Goal: Information Seeking & Learning: Learn about a topic

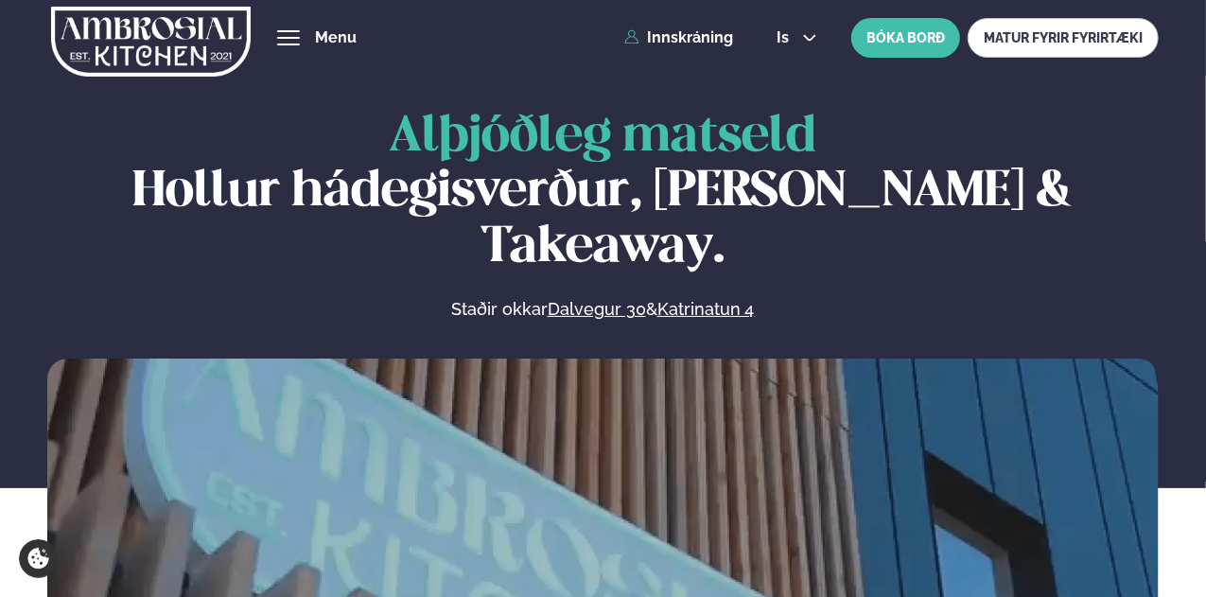
click at [300, 41] on button "hamburger" at bounding box center [288, 37] width 23 height 23
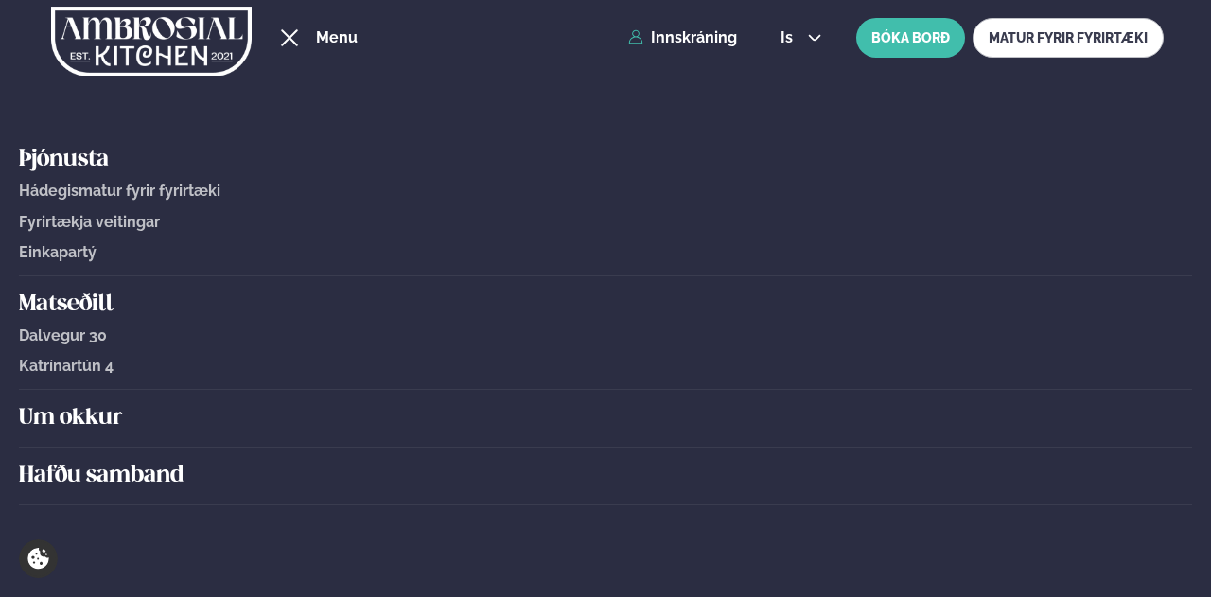
click at [301, 39] on div "hamburger" at bounding box center [289, 37] width 23 height 15
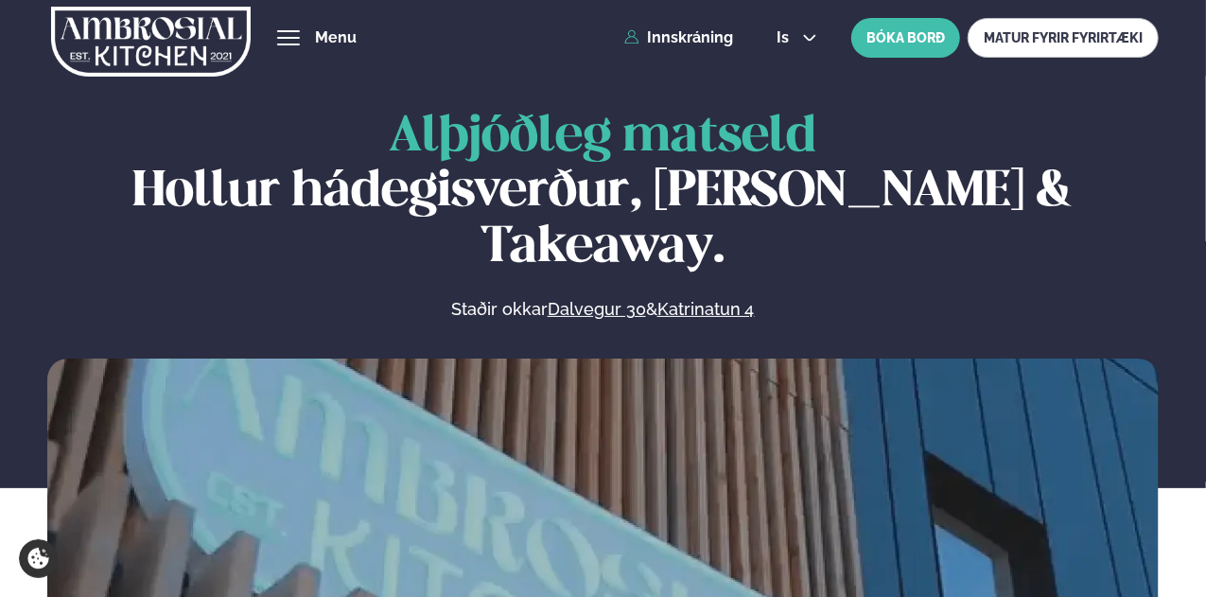
click at [300, 31] on button "hamburger" at bounding box center [288, 37] width 23 height 23
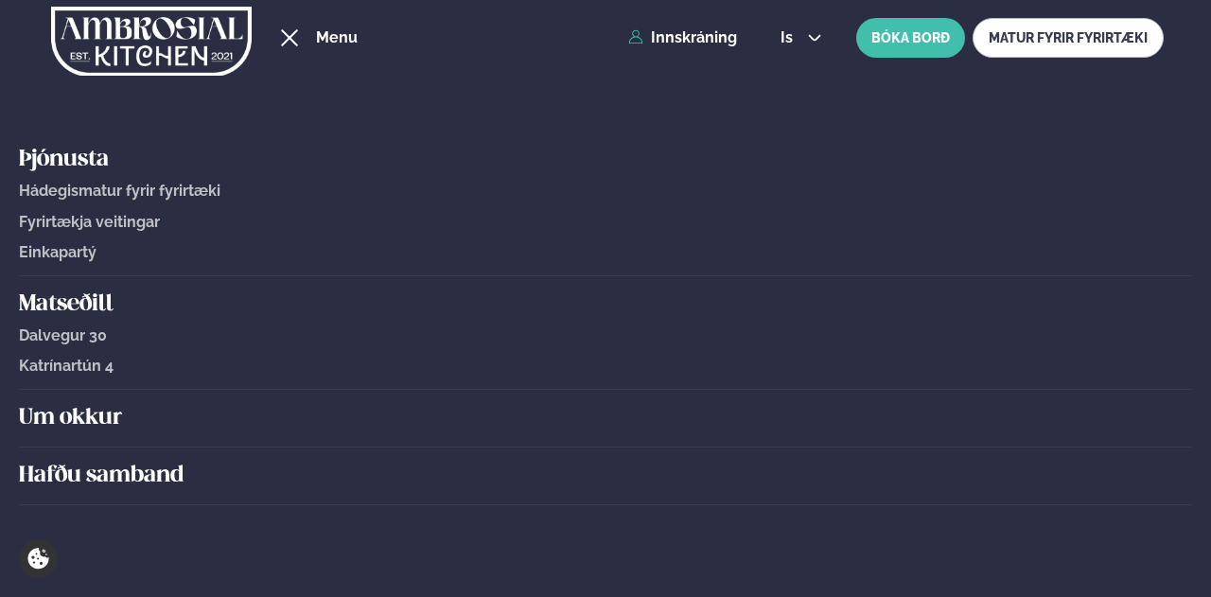
click at [74, 366] on span "Katrínartún 4" at bounding box center [66, 366] width 95 height 18
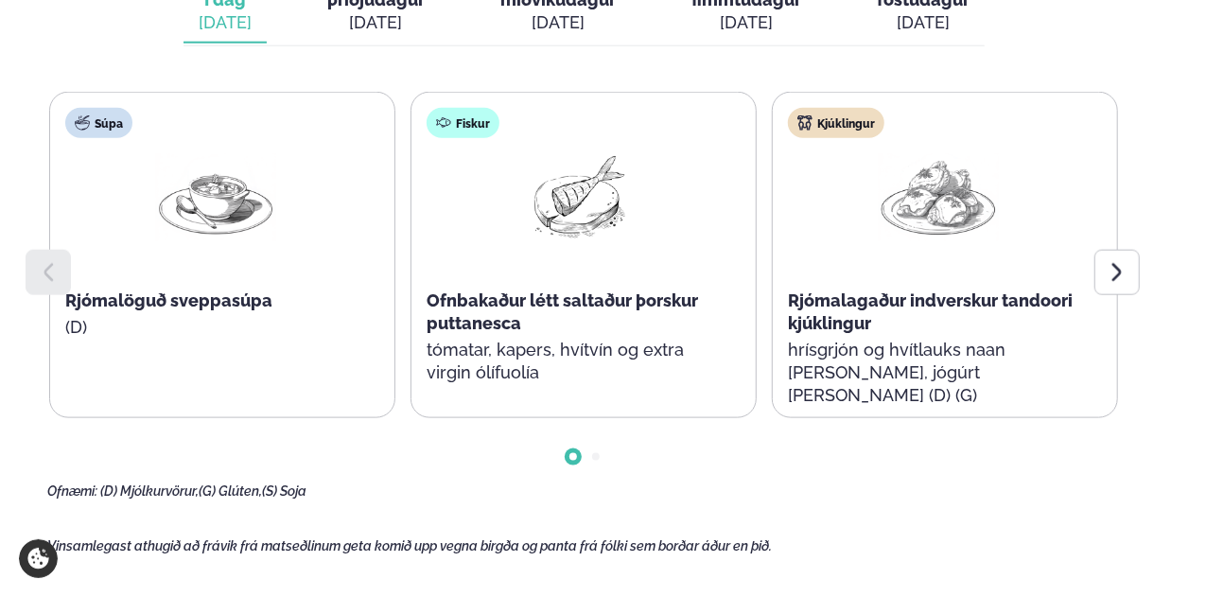
scroll to position [946, 0]
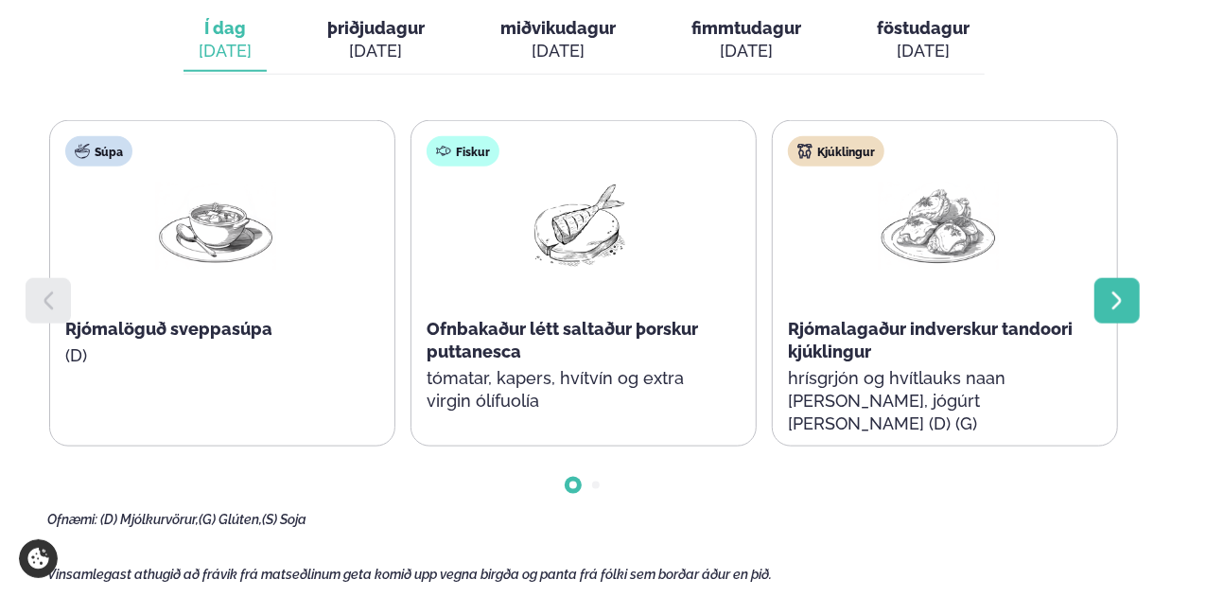
click at [1122, 289] on icon at bounding box center [1117, 300] width 23 height 23
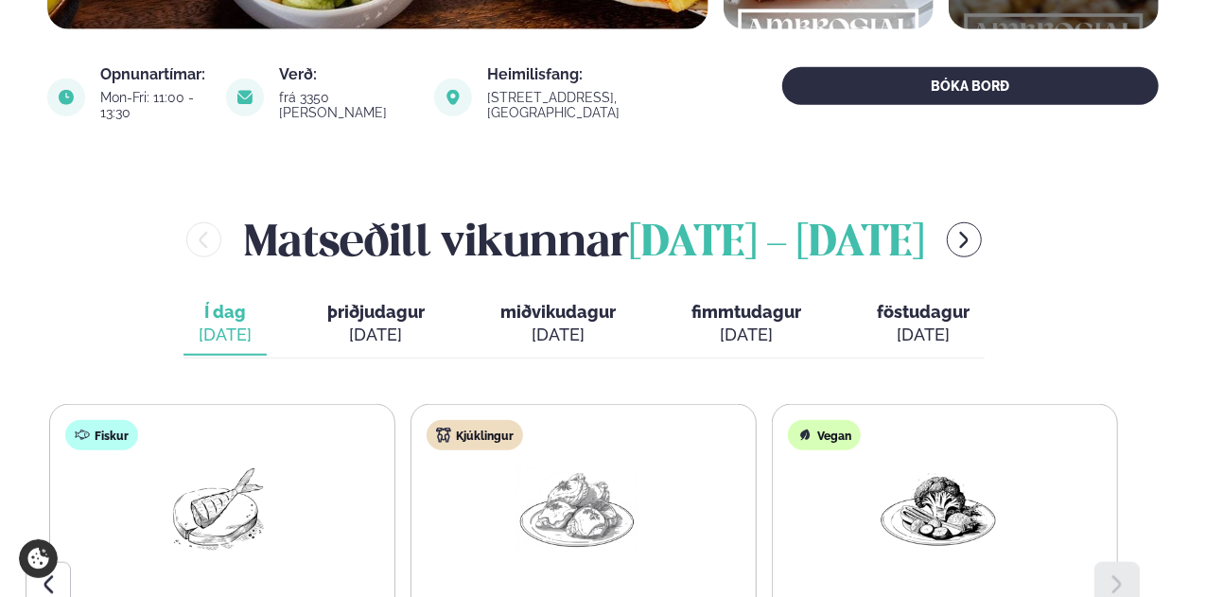
click at [356, 323] on div "[DATE]" at bounding box center [375, 334] width 97 height 23
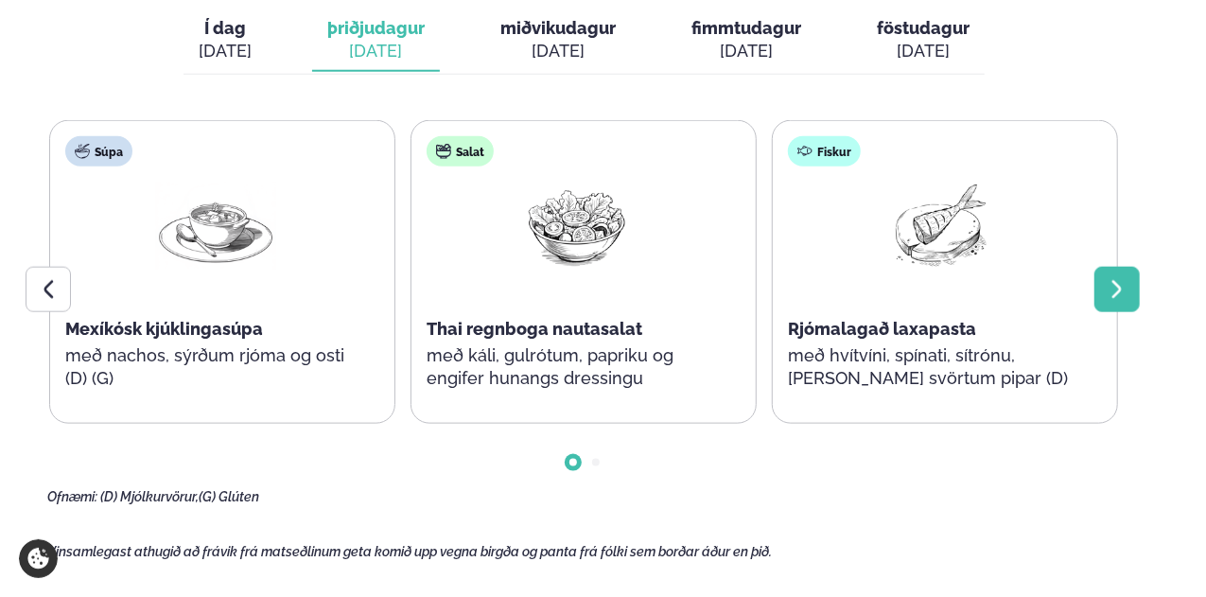
click at [1124, 278] on icon at bounding box center [1117, 289] width 23 height 23
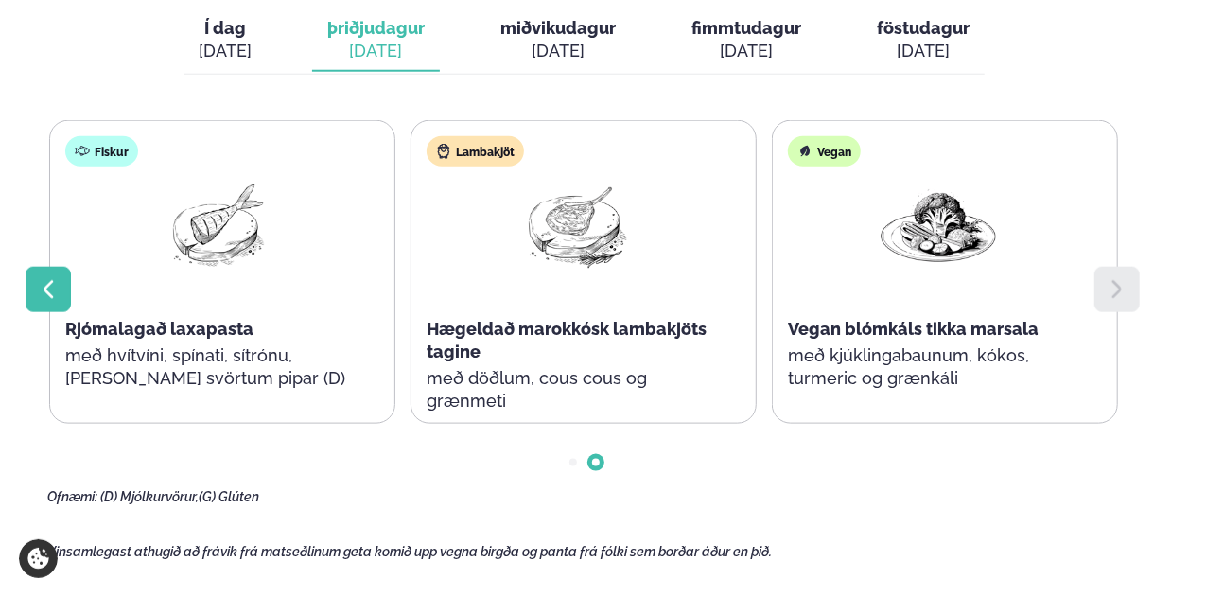
click at [42, 278] on icon at bounding box center [48, 289] width 23 height 23
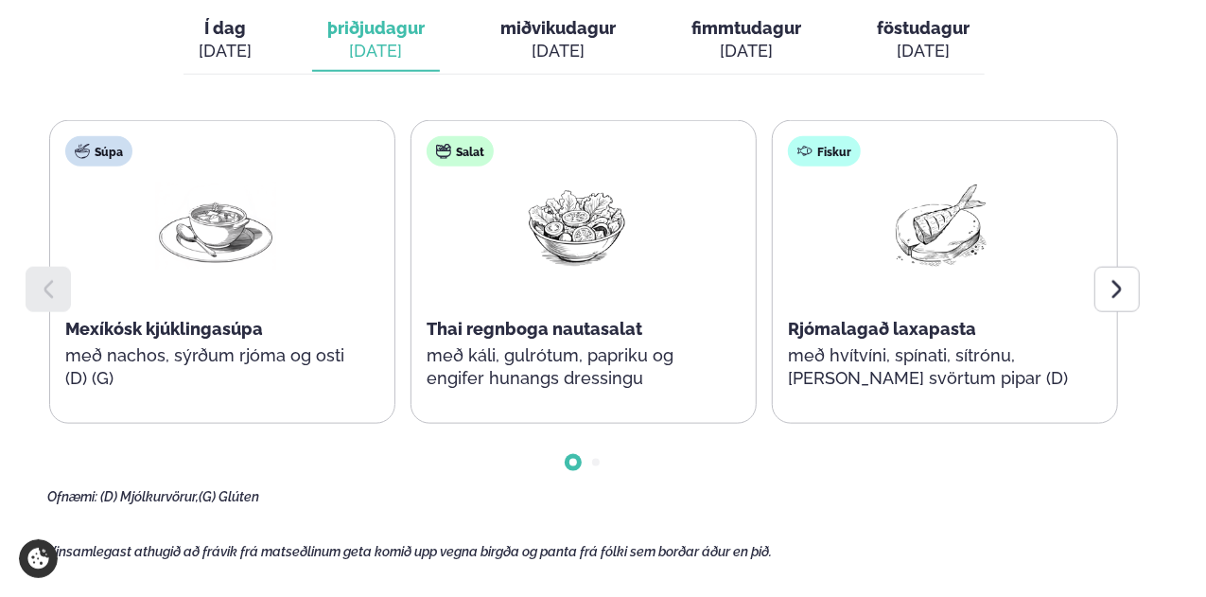
scroll to position [757, 0]
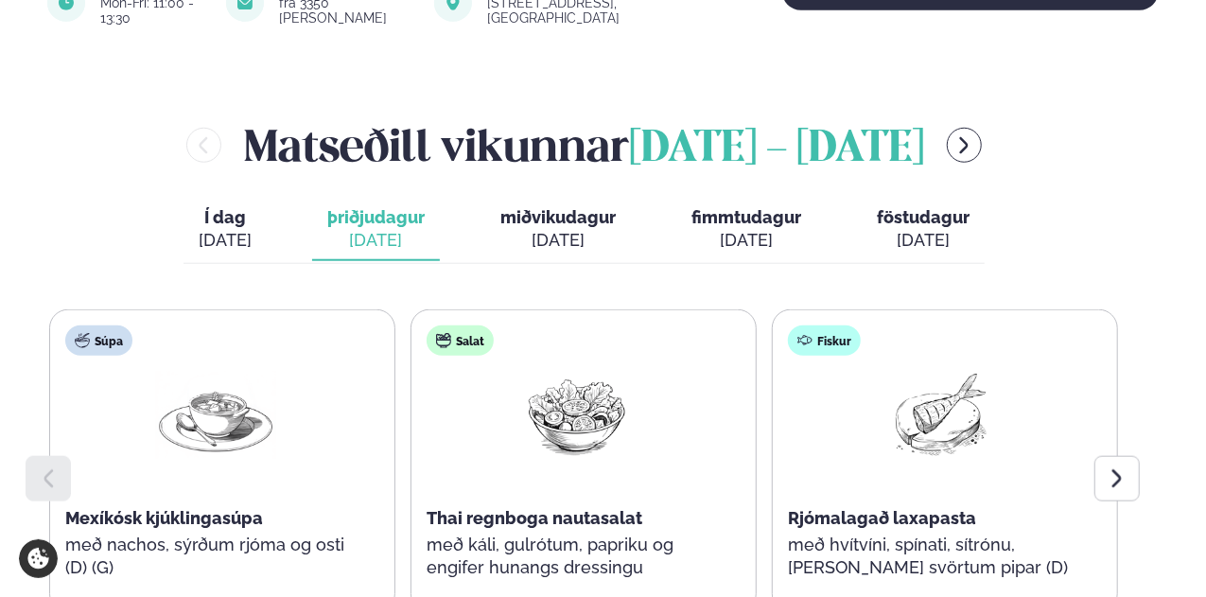
click at [556, 229] on div "[DATE]" at bounding box center [557, 240] width 115 height 23
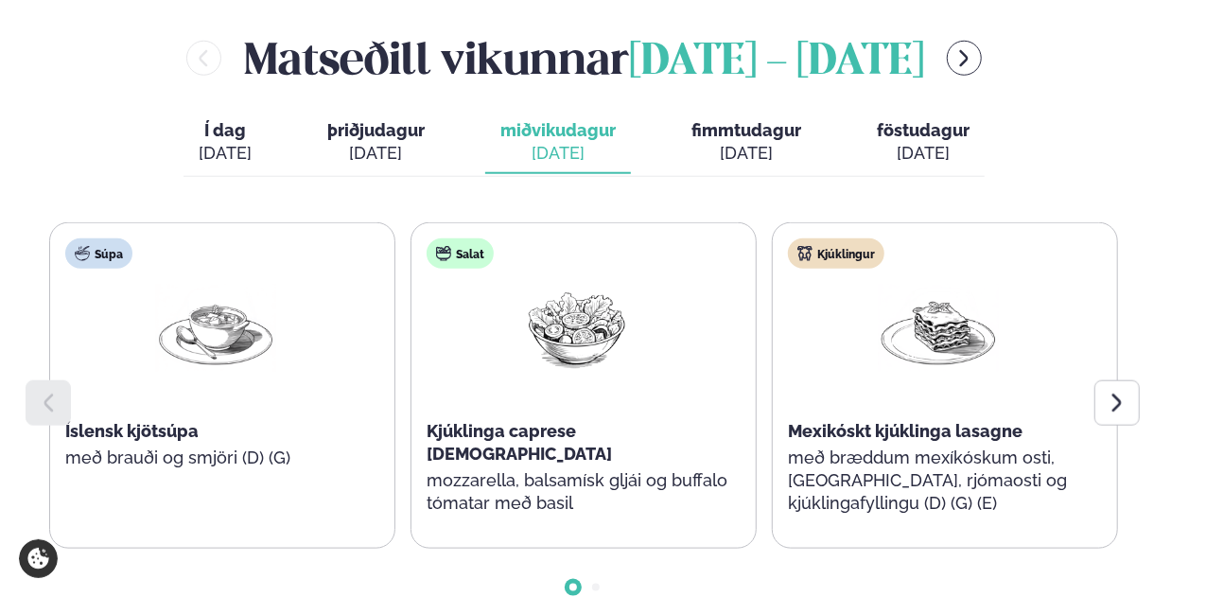
scroll to position [946, 0]
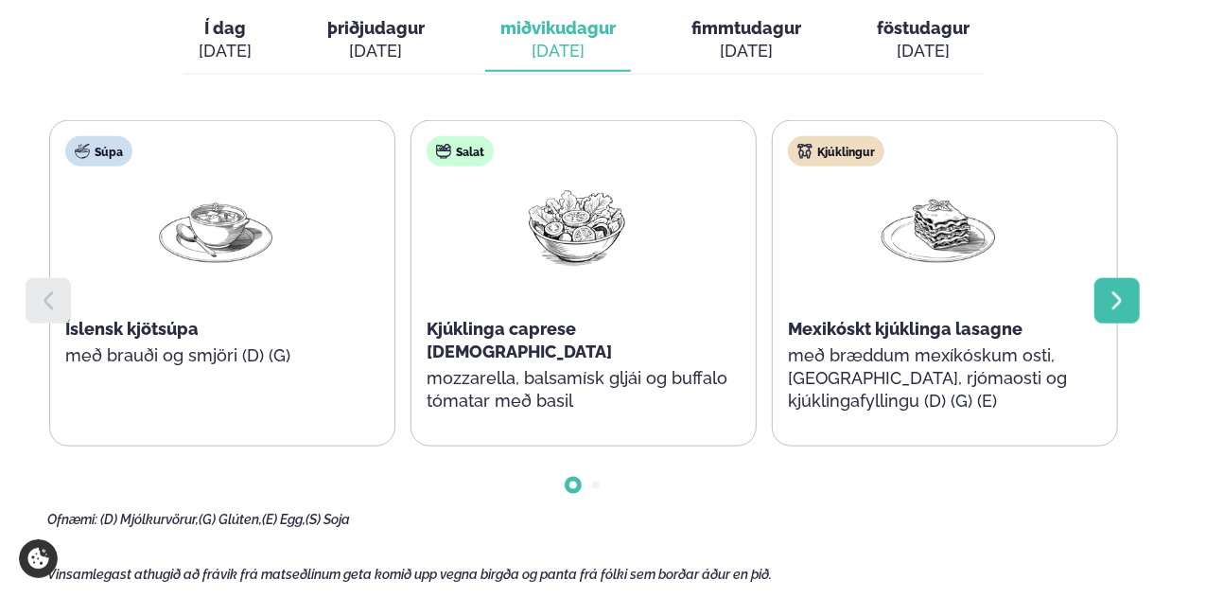
click at [1122, 289] on icon at bounding box center [1117, 300] width 23 height 23
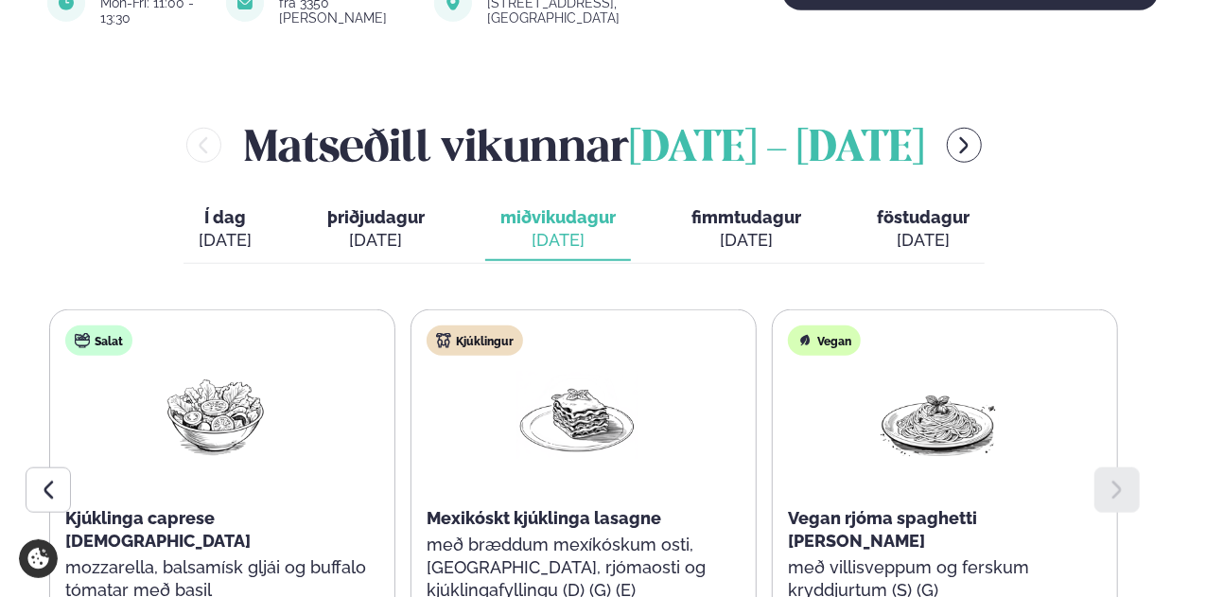
click at [702, 229] on div "[DATE]" at bounding box center [746, 240] width 110 height 23
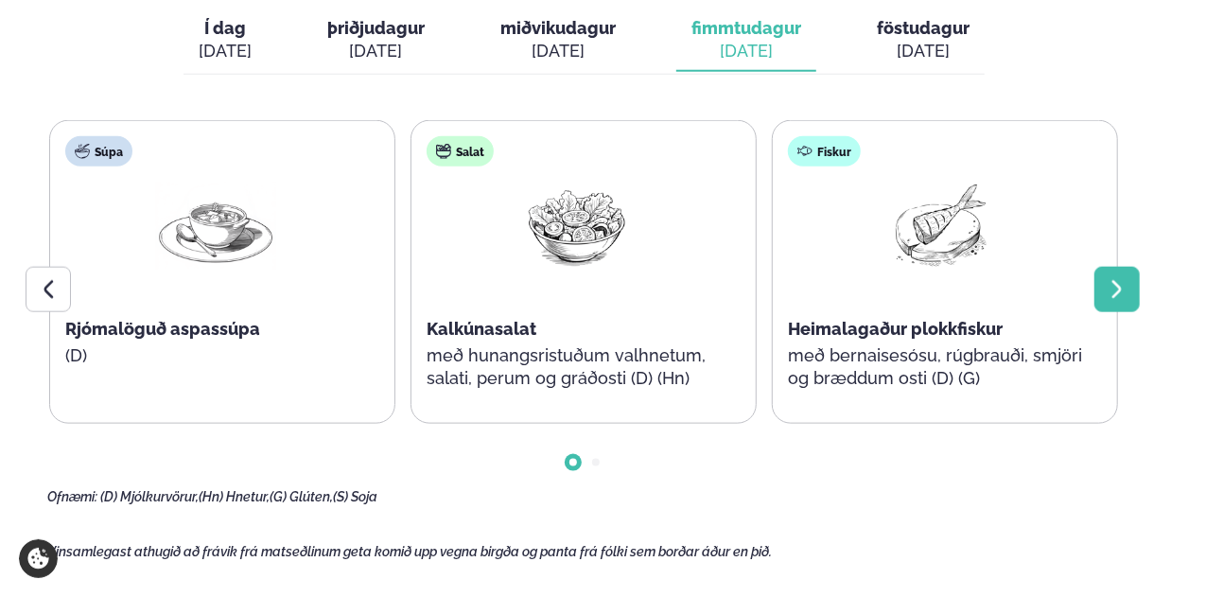
click at [1122, 278] on icon at bounding box center [1117, 289] width 23 height 23
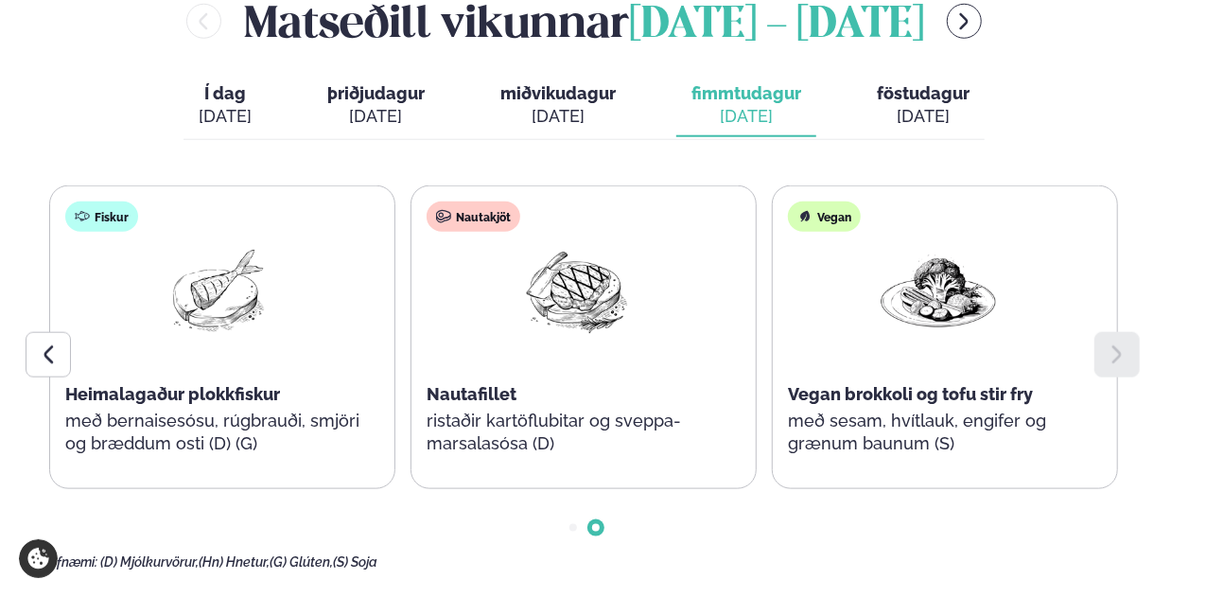
scroll to position [851, 0]
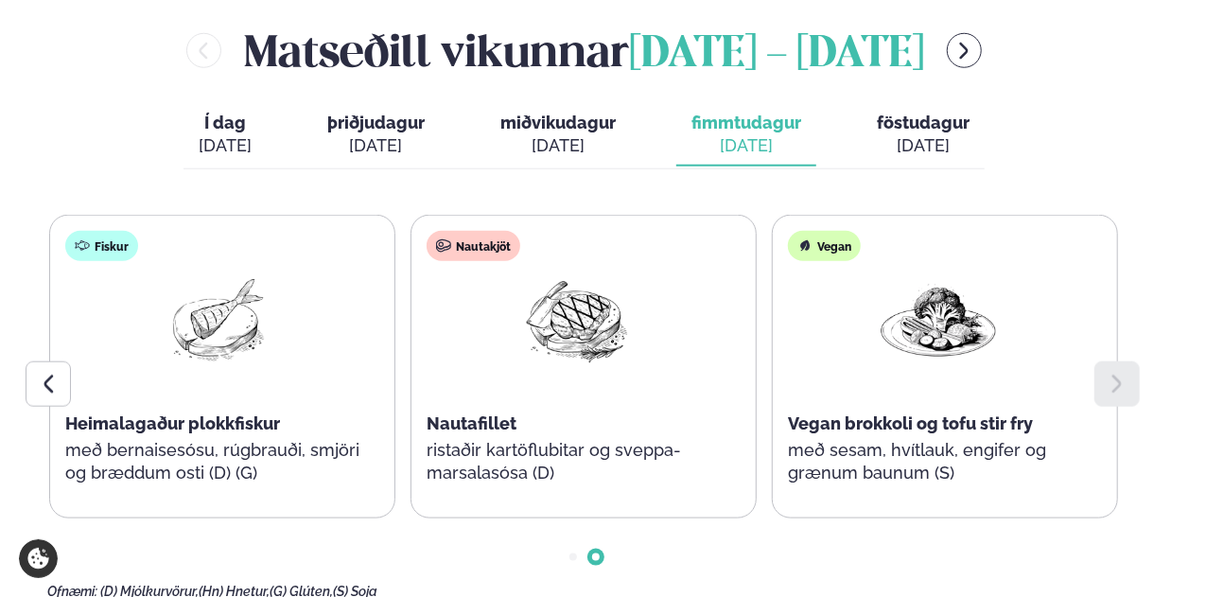
click at [897, 134] on div "[DATE]" at bounding box center [923, 145] width 93 height 23
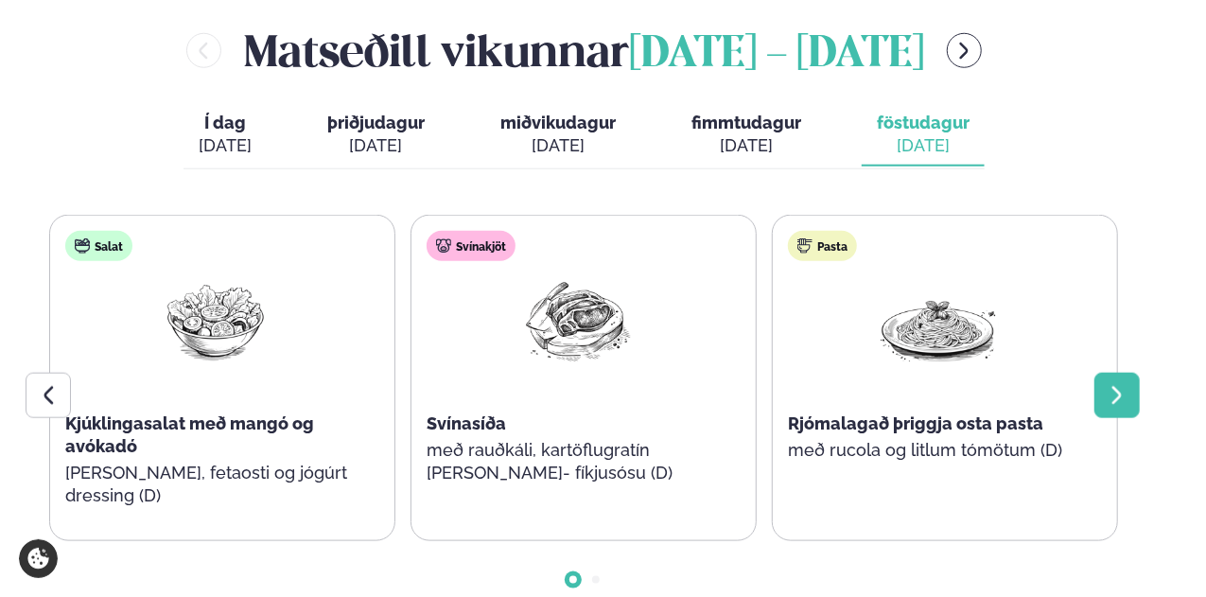
click at [1114, 386] on icon at bounding box center [1116, 395] width 9 height 18
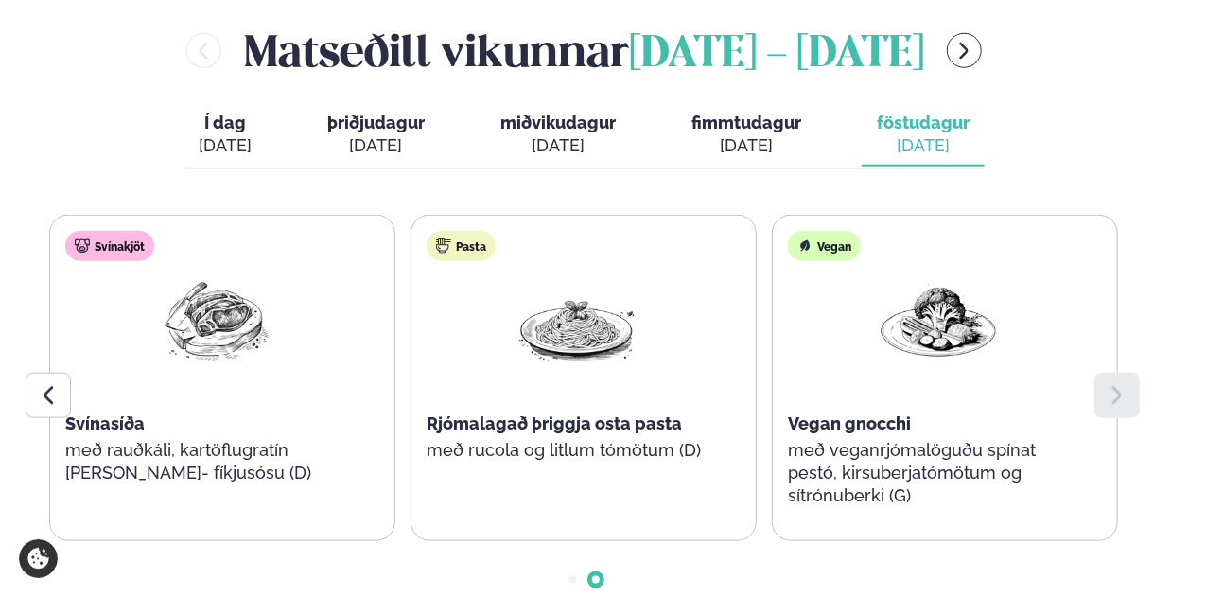
drag, startPoint x: 1114, startPoint y: 342, endPoint x: 1153, endPoint y: 376, distance: 51.6
click at [1156, 377] on div "Matseðill vikunnar [DATE] - [DATE] Í dag Í d. [DATE] þriðjudagur þri. [DATE] mi…" at bounding box center [602, 321] width 1111 height 602
click at [1120, 384] on icon at bounding box center [1117, 395] width 23 height 23
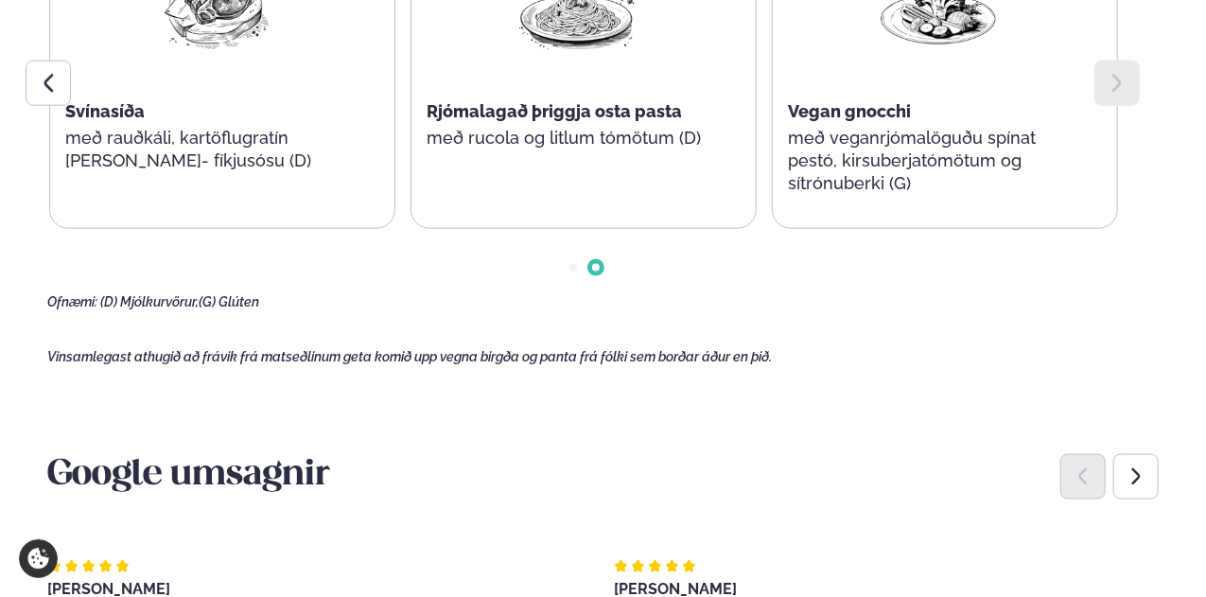
scroll to position [1135, 0]
